Goal: Task Accomplishment & Management: Use online tool/utility

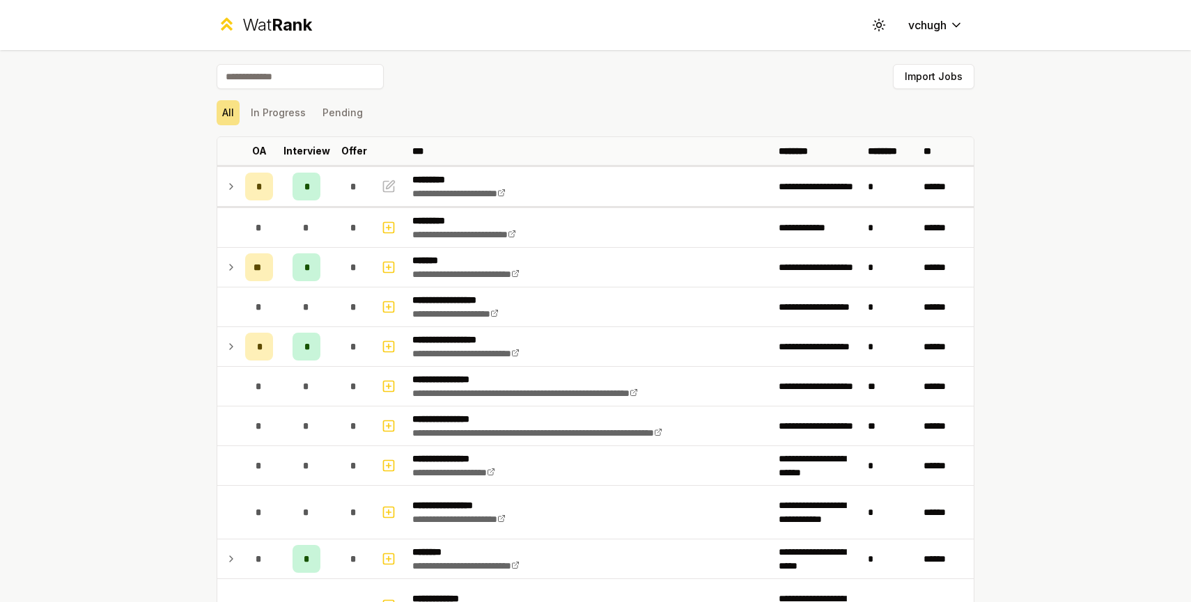
scroll to position [1149, 0]
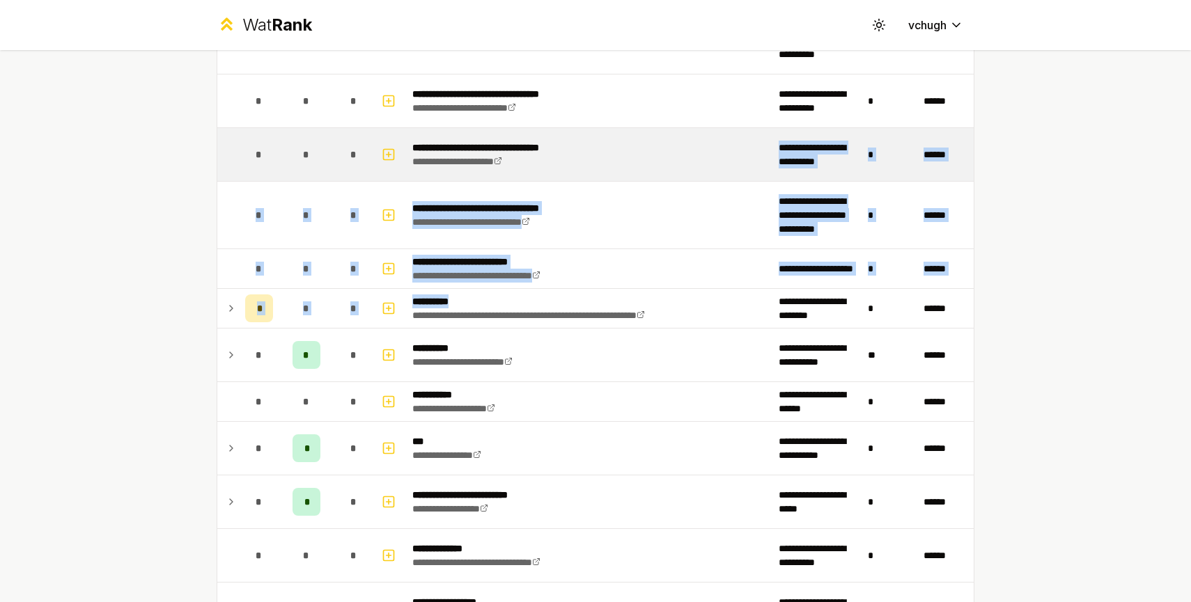
drag, startPoint x: 584, startPoint y: 281, endPoint x: 763, endPoint y: 147, distance: 223.3
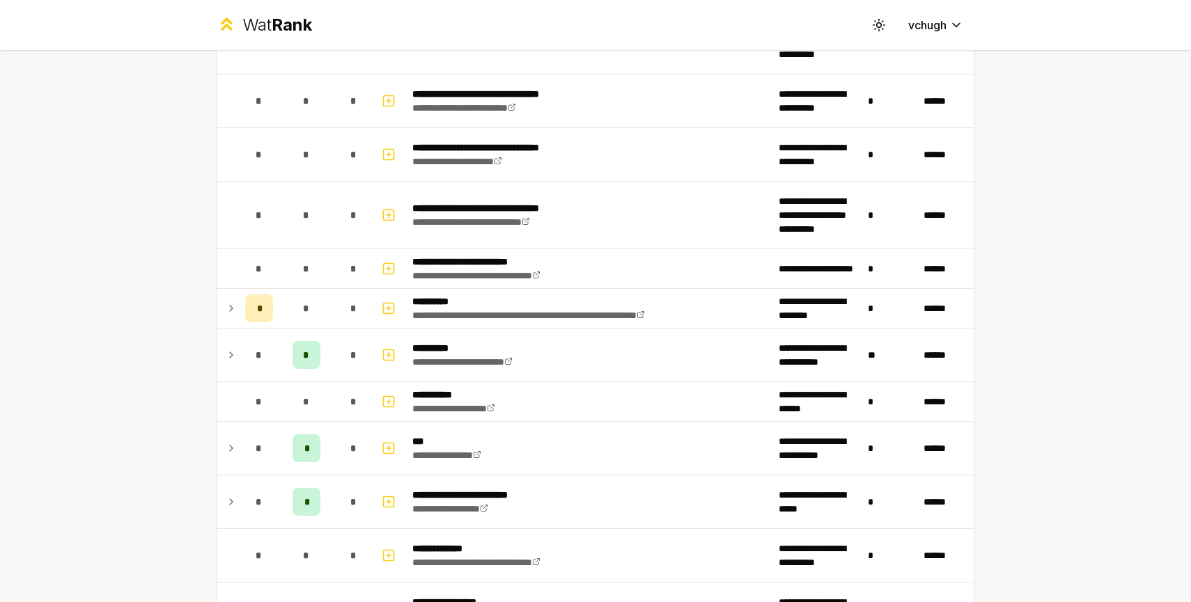
click at [1037, 98] on div "**********" at bounding box center [595, 301] width 1191 height 602
click at [875, 31] on button "Toggle theme" at bounding box center [878, 25] width 25 height 25
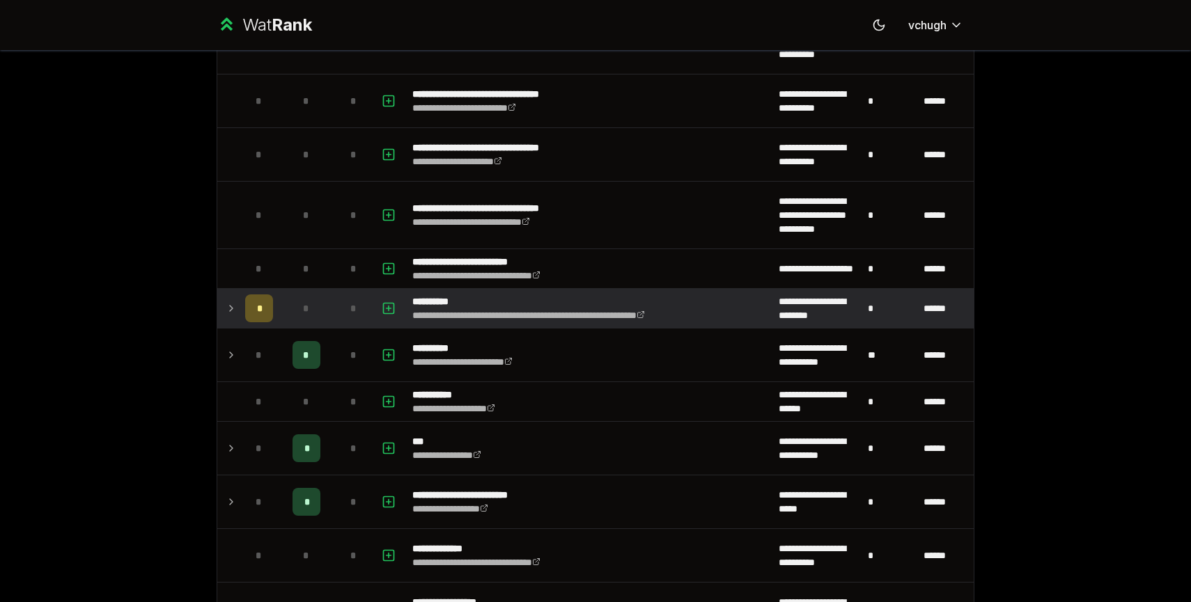
click at [235, 308] on icon at bounding box center [231, 308] width 11 height 17
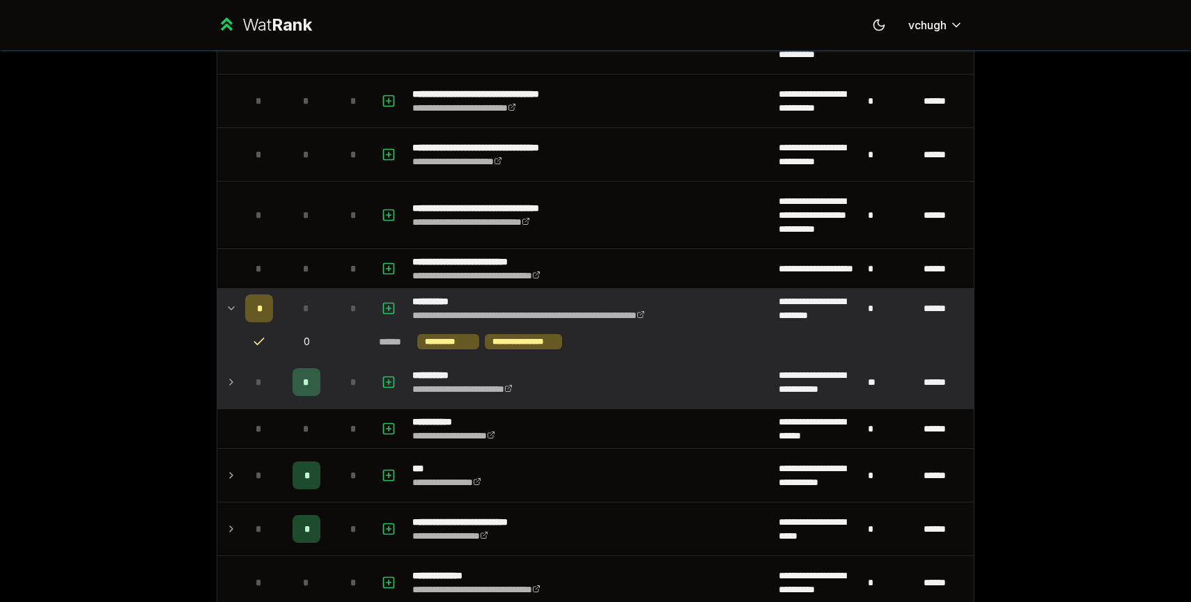
click at [235, 379] on icon at bounding box center [231, 382] width 11 height 17
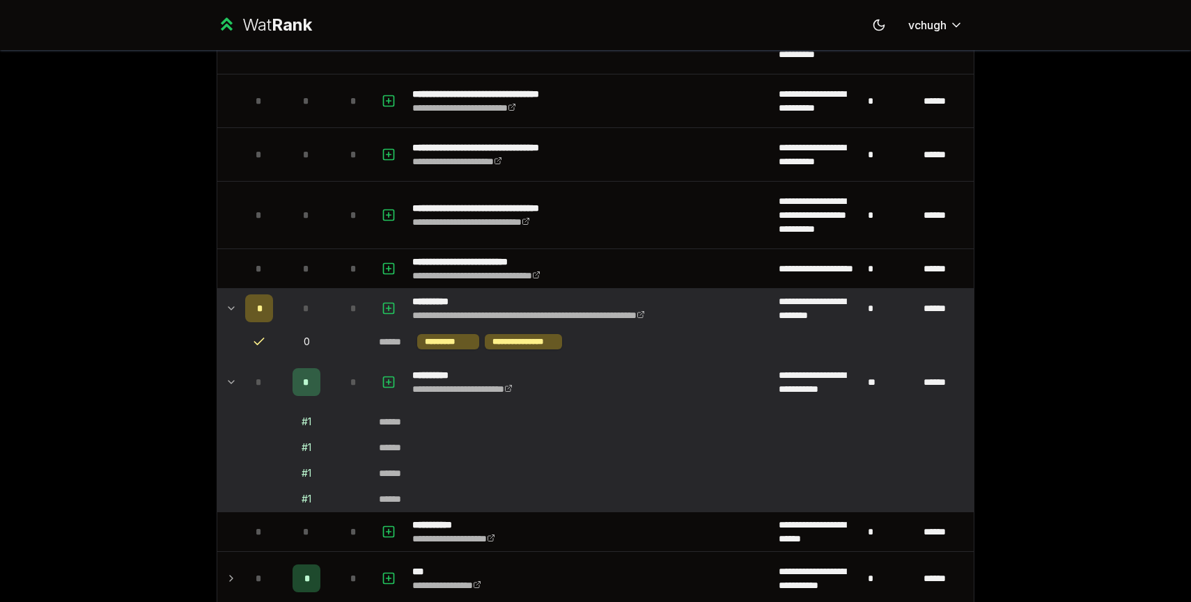
click at [305, 425] on div "# 1" at bounding box center [307, 422] width 10 height 14
click at [384, 382] on rect "button" at bounding box center [389, 382] width 10 height 10
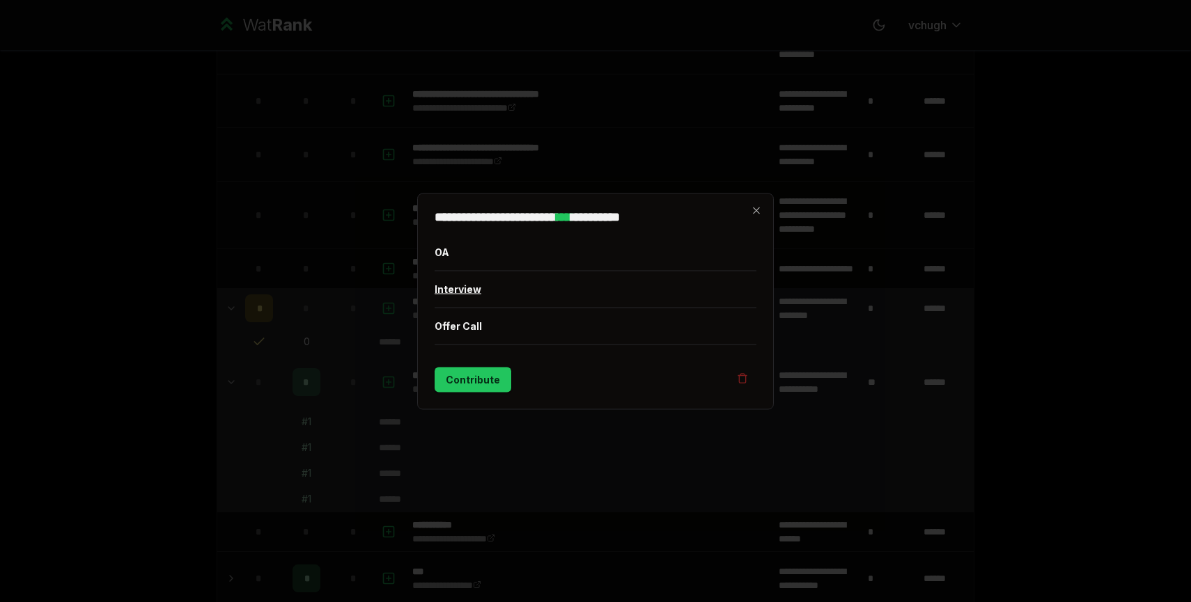
click at [468, 284] on button "Interview" at bounding box center [596, 289] width 322 height 36
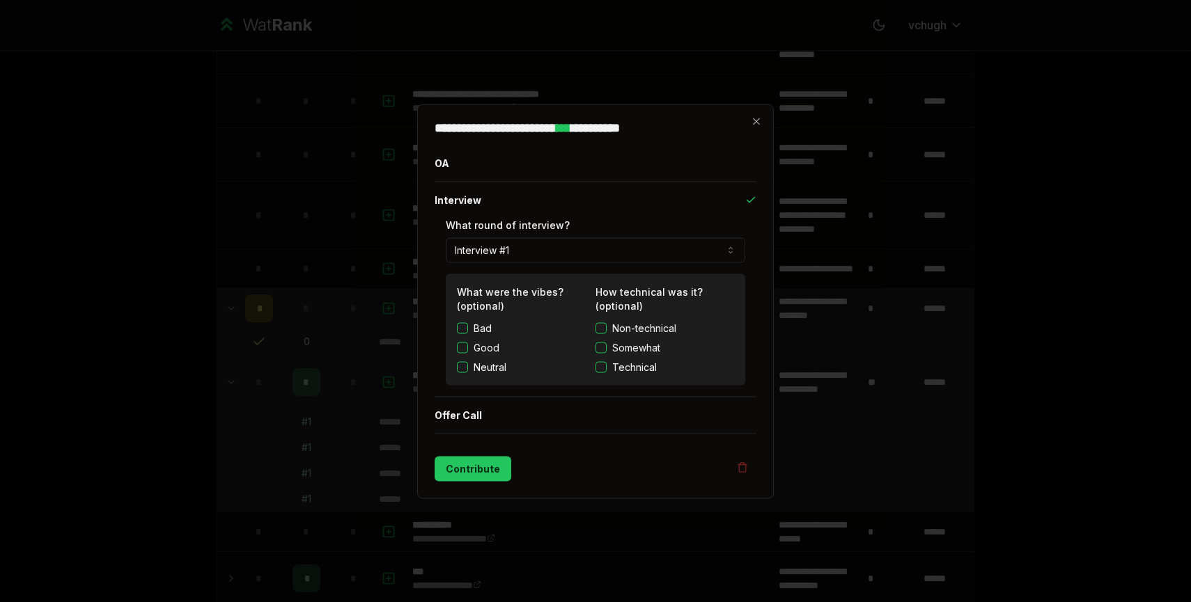
click at [671, 264] on div "**********" at bounding box center [596, 301] width 300 height 167
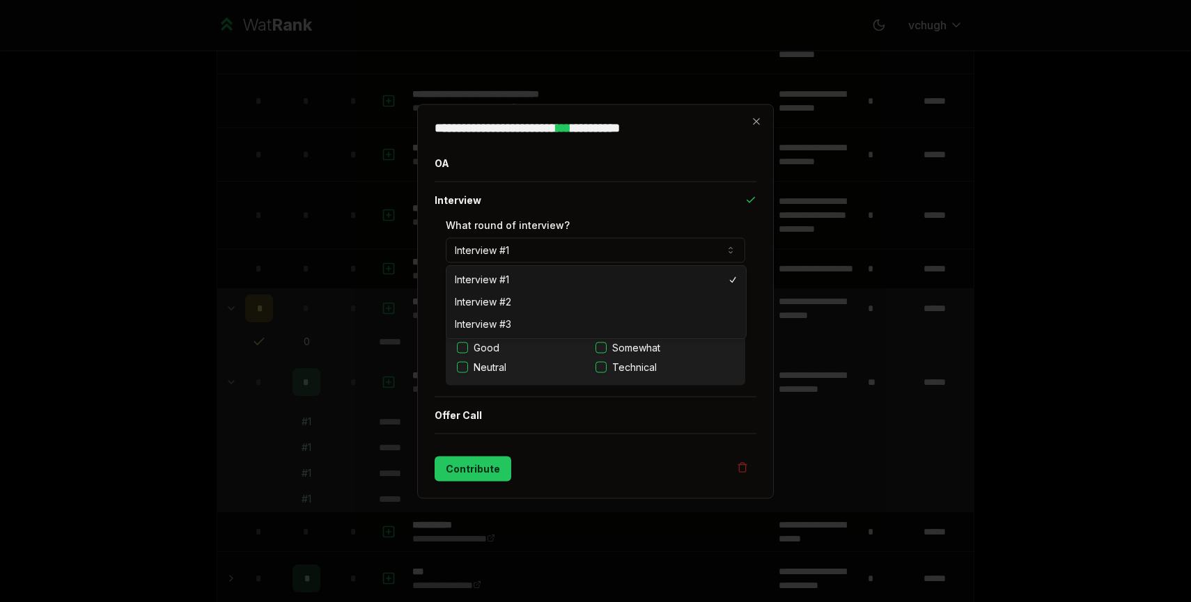
click at [666, 260] on button "Interview #1" at bounding box center [596, 250] width 300 height 25
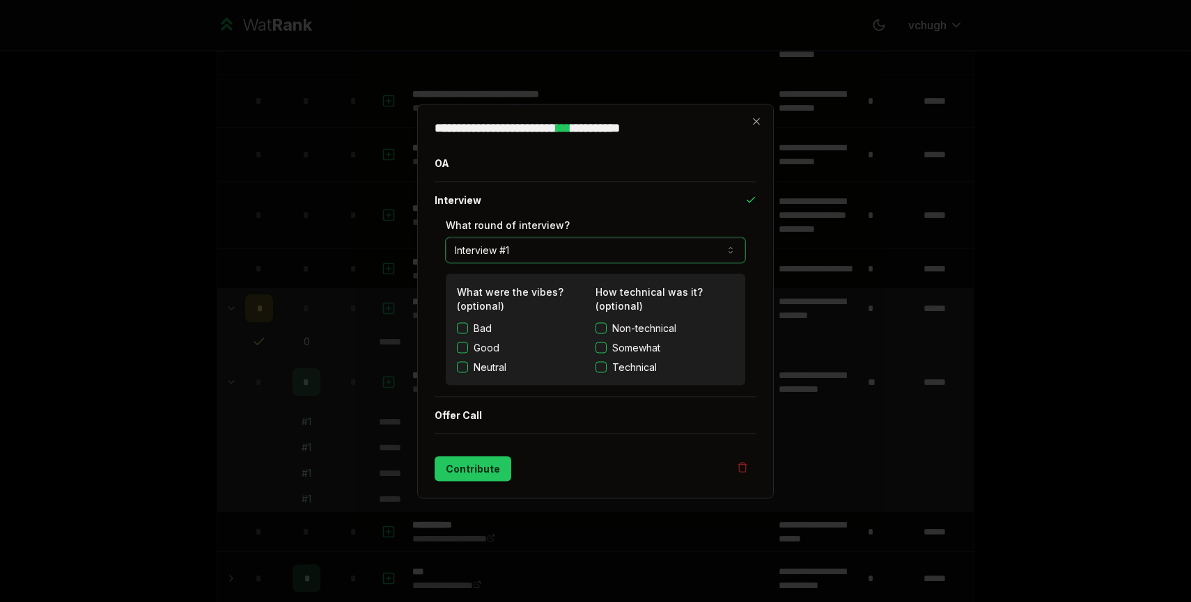
click at [666, 260] on button "Interview #1" at bounding box center [596, 250] width 300 height 25
click at [756, 125] on icon "button" at bounding box center [756, 121] width 11 height 11
